Goal: Transaction & Acquisition: Purchase product/service

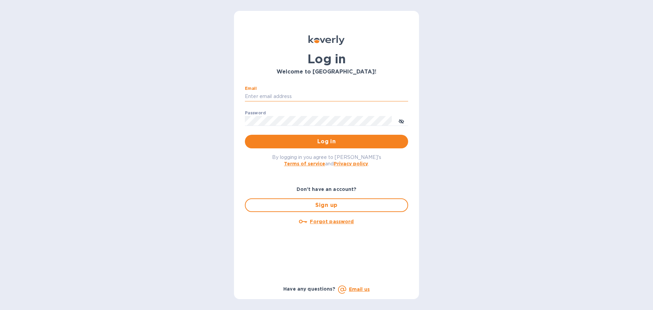
click at [334, 96] on input "Email" at bounding box center [326, 97] width 163 height 10
type input "cm@electronicsclubusa.com"
click at [330, 114] on div "Password ​" at bounding box center [326, 123] width 163 height 24
click at [245, 135] on button "Log in" at bounding box center [326, 142] width 163 height 14
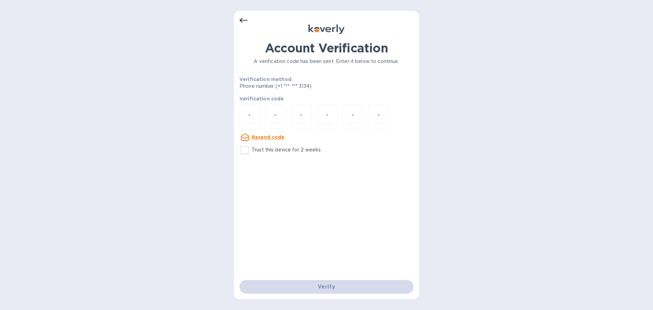
drag, startPoint x: 258, startPoint y: 112, endPoint x: 261, endPoint y: 110, distance: 3.9
click at [258, 112] on div at bounding box center [249, 117] width 20 height 24
type input "5"
type input "9"
type input "3"
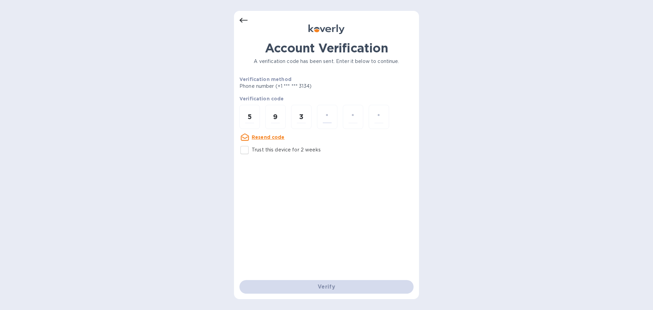
type input "1"
type input "5"
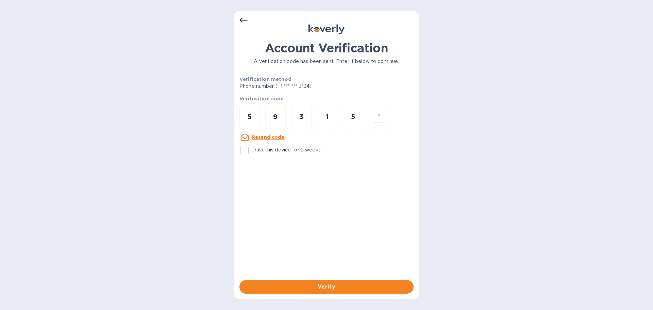
type input "5"
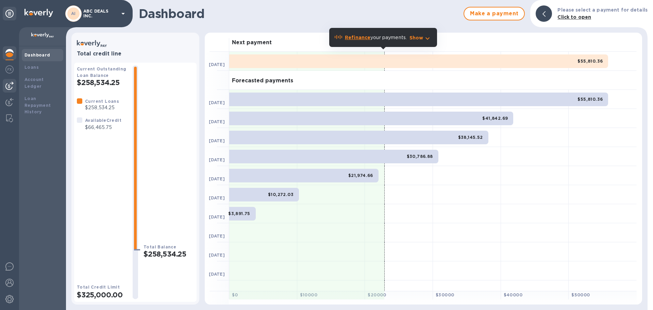
click at [9, 83] on img at bounding box center [9, 86] width 8 height 8
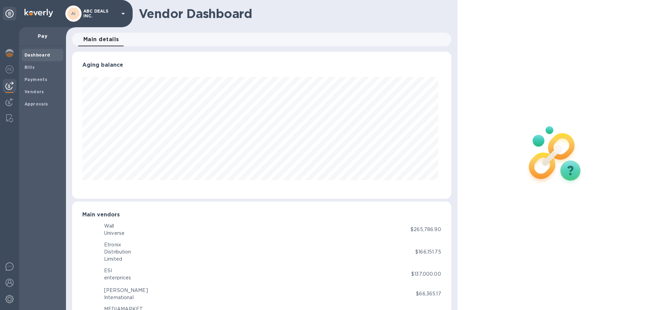
scroll to position [147, 376]
click at [14, 70] on div at bounding box center [10, 70] width 14 height 15
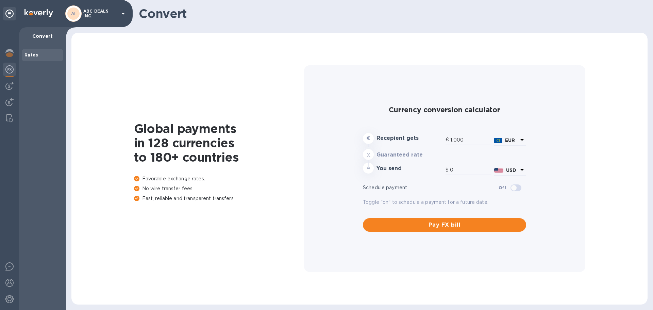
type input "1,170.53"
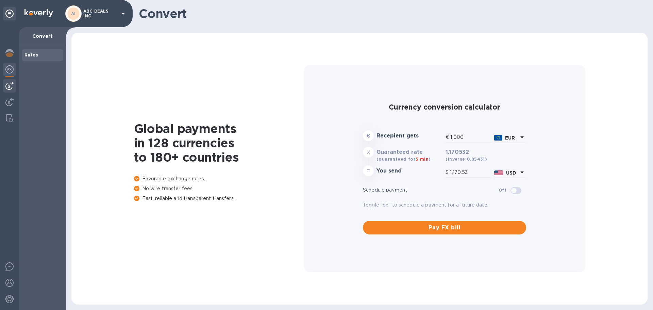
click at [7, 84] on img at bounding box center [9, 86] width 8 height 8
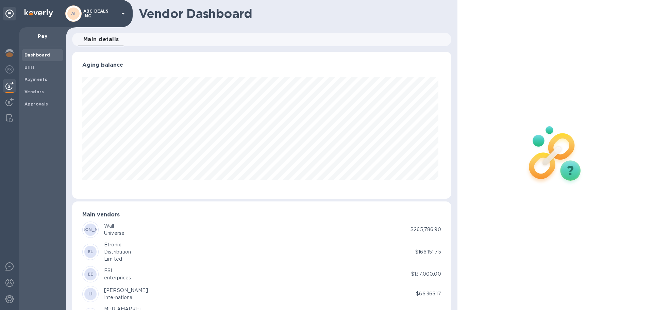
scroll to position [147, 376]
click at [41, 69] on span "Bills" at bounding box center [42, 67] width 36 height 7
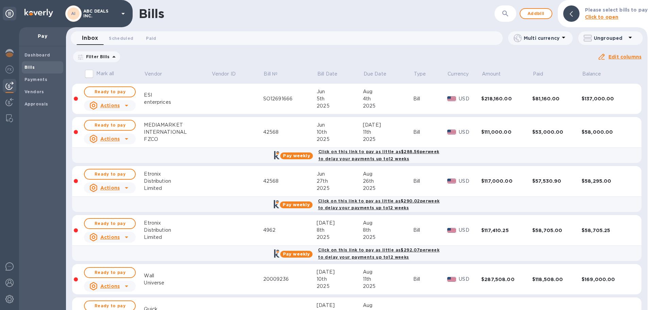
scroll to position [170, 0]
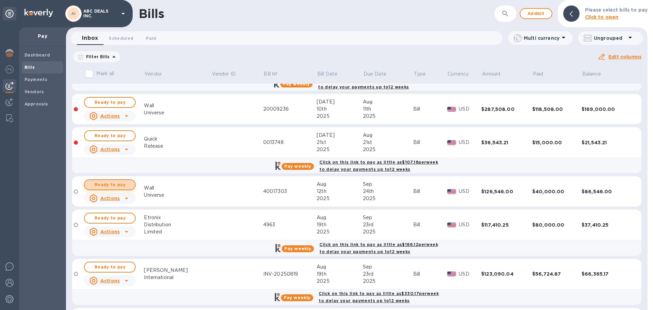
click at [117, 185] on span "Ready to pay" at bounding box center [109, 185] width 39 height 8
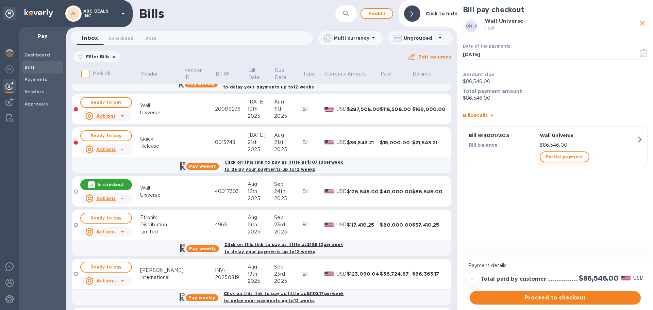
click at [554, 157] on span "Partial payment" at bounding box center [564, 157] width 37 height 8
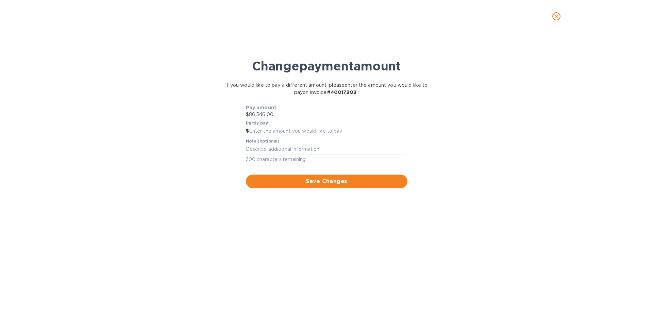
click at [376, 133] on input "text" at bounding box center [328, 131] width 159 height 10
type input "45,500"
click at [367, 181] on span "Save Changes" at bounding box center [326, 181] width 151 height 8
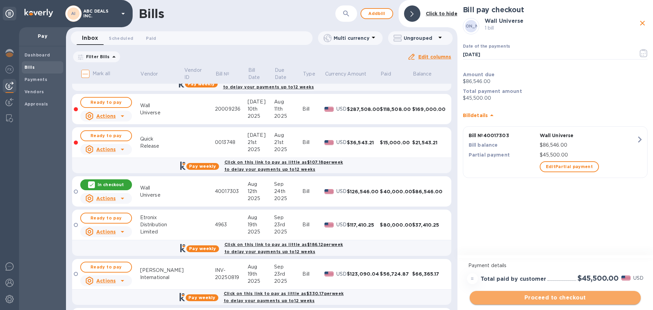
click at [551, 297] on span "Proceed to checkout" at bounding box center [555, 298] width 160 height 8
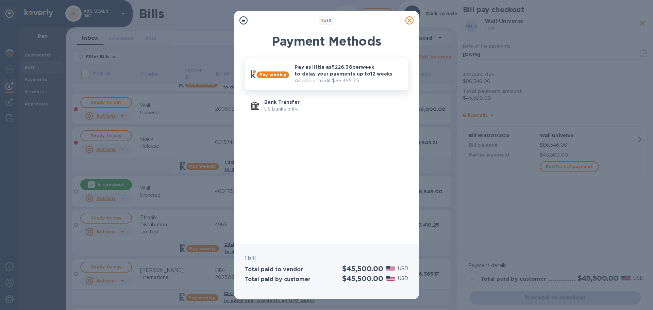
click at [330, 77] on p "Pay as little as $226.36 per week to delay your payments up to 12 weeks" at bounding box center [349, 71] width 108 height 14
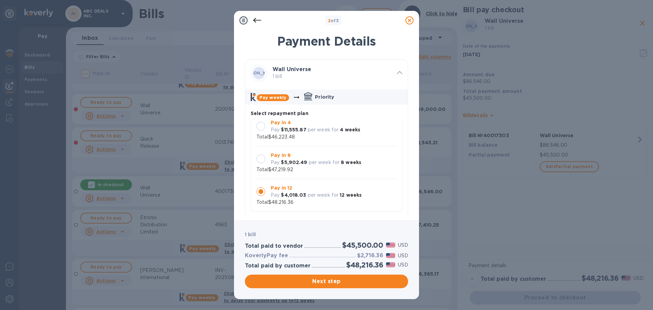
scroll to position [34, 0]
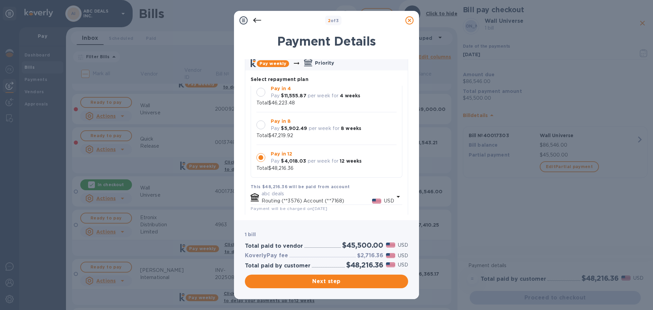
click at [293, 134] on p "Total $47,219.92" at bounding box center [274, 135] width 37 height 7
click at [345, 273] on div "Next step" at bounding box center [327, 281] width 166 height 16
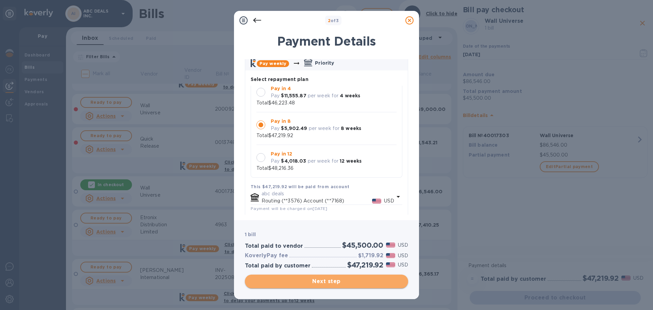
click at [345, 286] on button "Next step" at bounding box center [326, 282] width 163 height 14
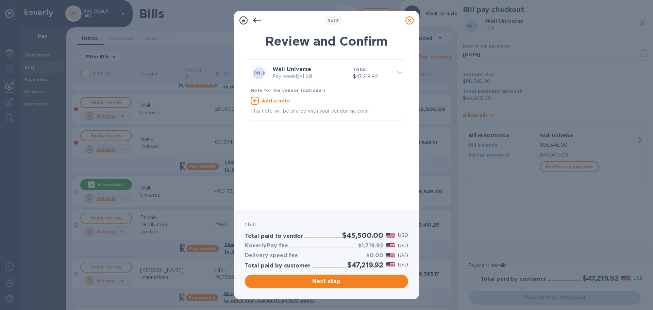
click at [412, 20] on icon at bounding box center [409, 20] width 8 height 8
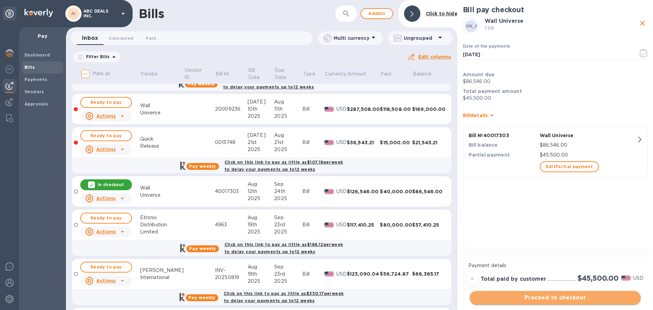
click at [577, 296] on span "Proceed to checkout" at bounding box center [555, 298] width 160 height 8
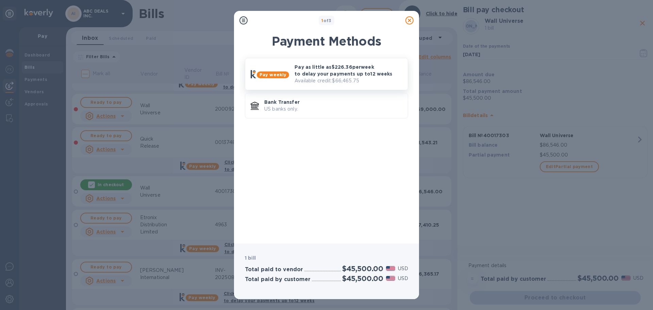
click at [324, 71] on p "Pay as little as $226.36 per week to delay your payments up to 12 weeks" at bounding box center [349, 71] width 108 height 14
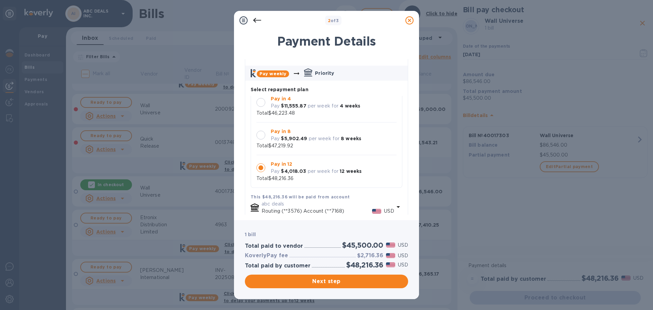
scroll to position [34, 0]
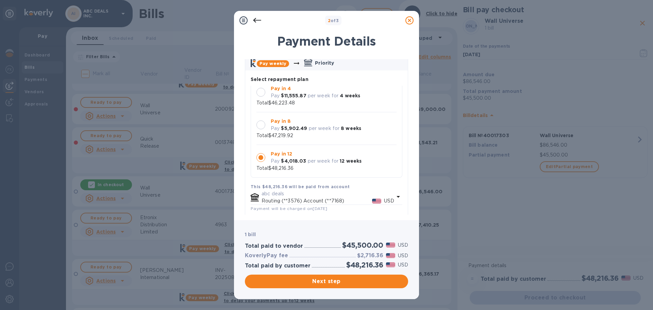
click at [320, 133] on div "Pay in 8 Pay $5,902.49 per week for 8 weeks" at bounding box center [316, 125] width 96 height 20
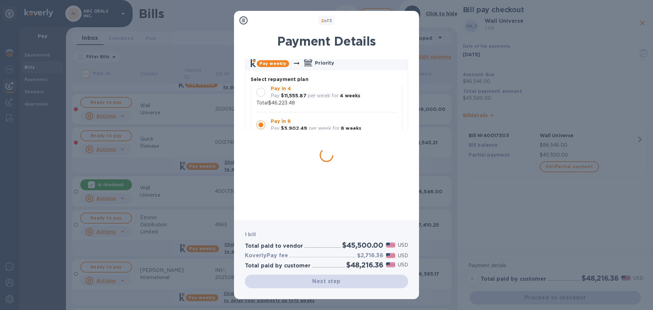
scroll to position [0, 0]
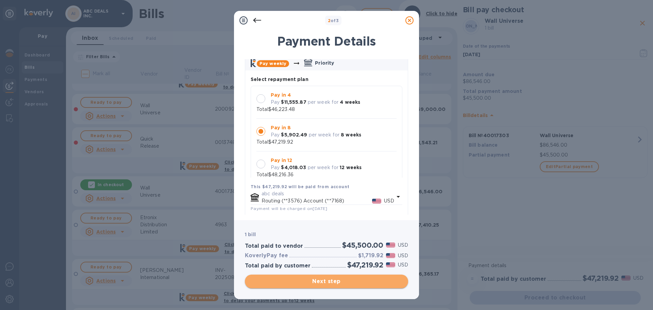
click at [320, 282] on span "Next step" at bounding box center [326, 281] width 152 height 8
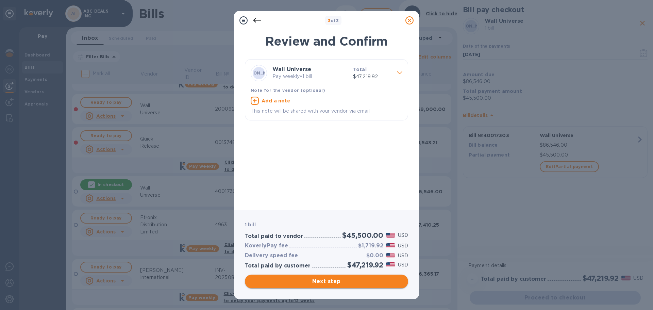
click at [331, 286] on button "Next step" at bounding box center [326, 282] width 163 height 14
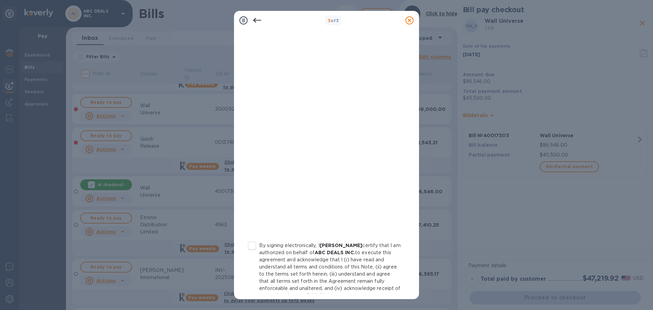
scroll to position [70, 0]
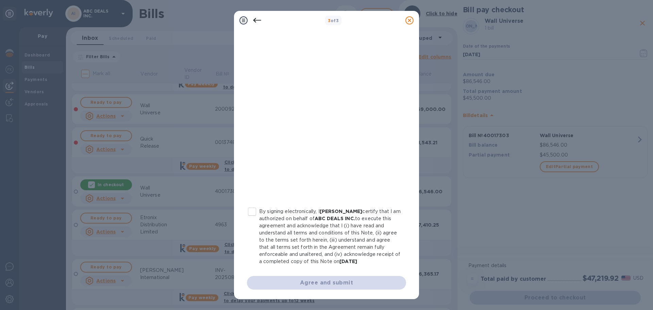
click at [250, 209] on input "By signing electronically, I [PERSON_NAME] certify that I am authorized on beha…" at bounding box center [252, 211] width 14 height 14
checkbox input "true"
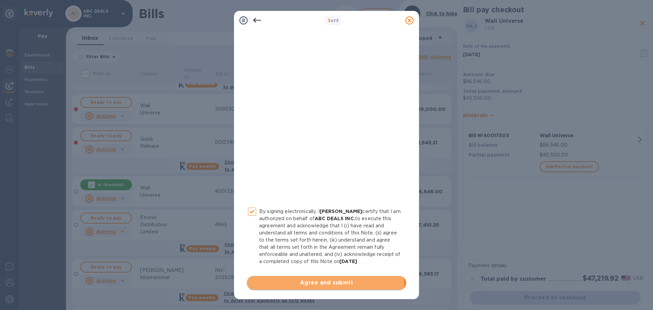
click at [318, 282] on span "Agree and submit" at bounding box center [326, 283] width 148 height 8
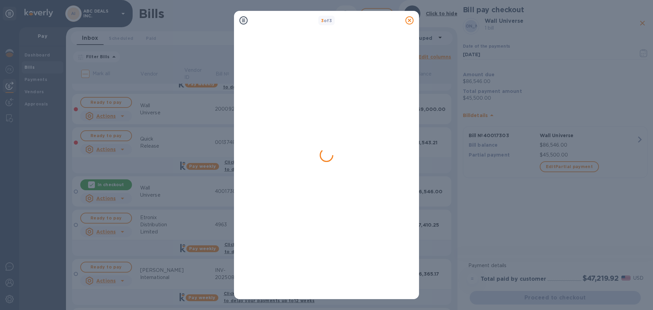
scroll to position [0, 0]
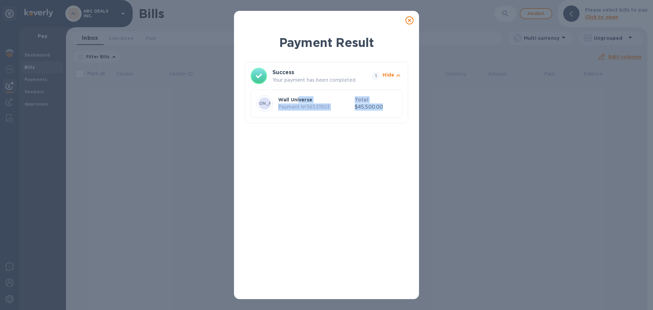
drag, startPoint x: 406, startPoint y: 109, endPoint x: 300, endPoint y: 102, distance: 106.3
click at [300, 102] on div "Success Your payment has been completed. 1 Hide WU Wall Universe Payment № 5653…" at bounding box center [326, 92] width 163 height 61
click at [335, 97] on p "Wall Universe" at bounding box center [315, 99] width 74 height 7
drag, startPoint x: 386, startPoint y: 107, endPoint x: 266, endPoint y: 97, distance: 120.1
click at [266, 97] on div "WU Wall Universe Payment № 56531903 Total $45,500.00" at bounding box center [326, 103] width 143 height 19
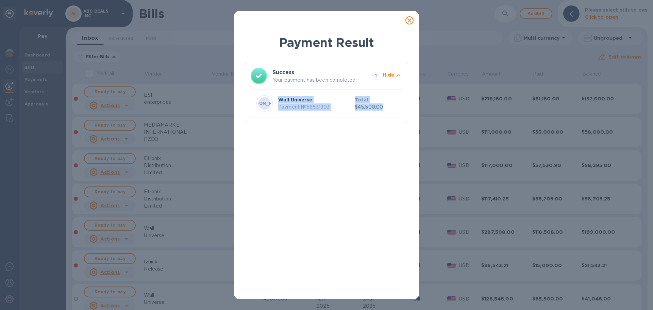
copy div "Wall Universe Payment № 56531903 Total $45,500.00"
